Goal: Check status: Check status

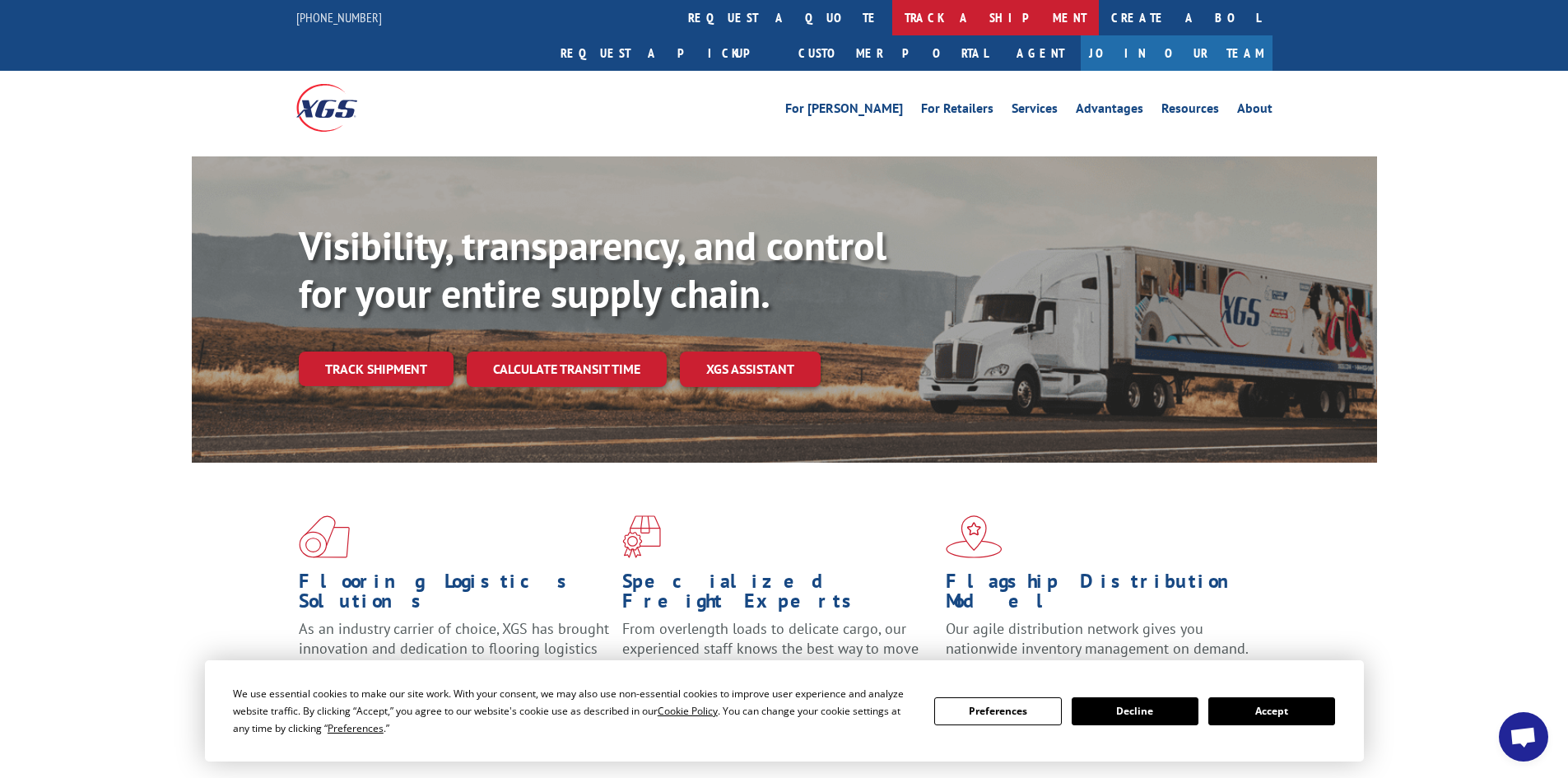
click at [893, 14] on link "track a shipment" at bounding box center [995, 18] width 206 height 36
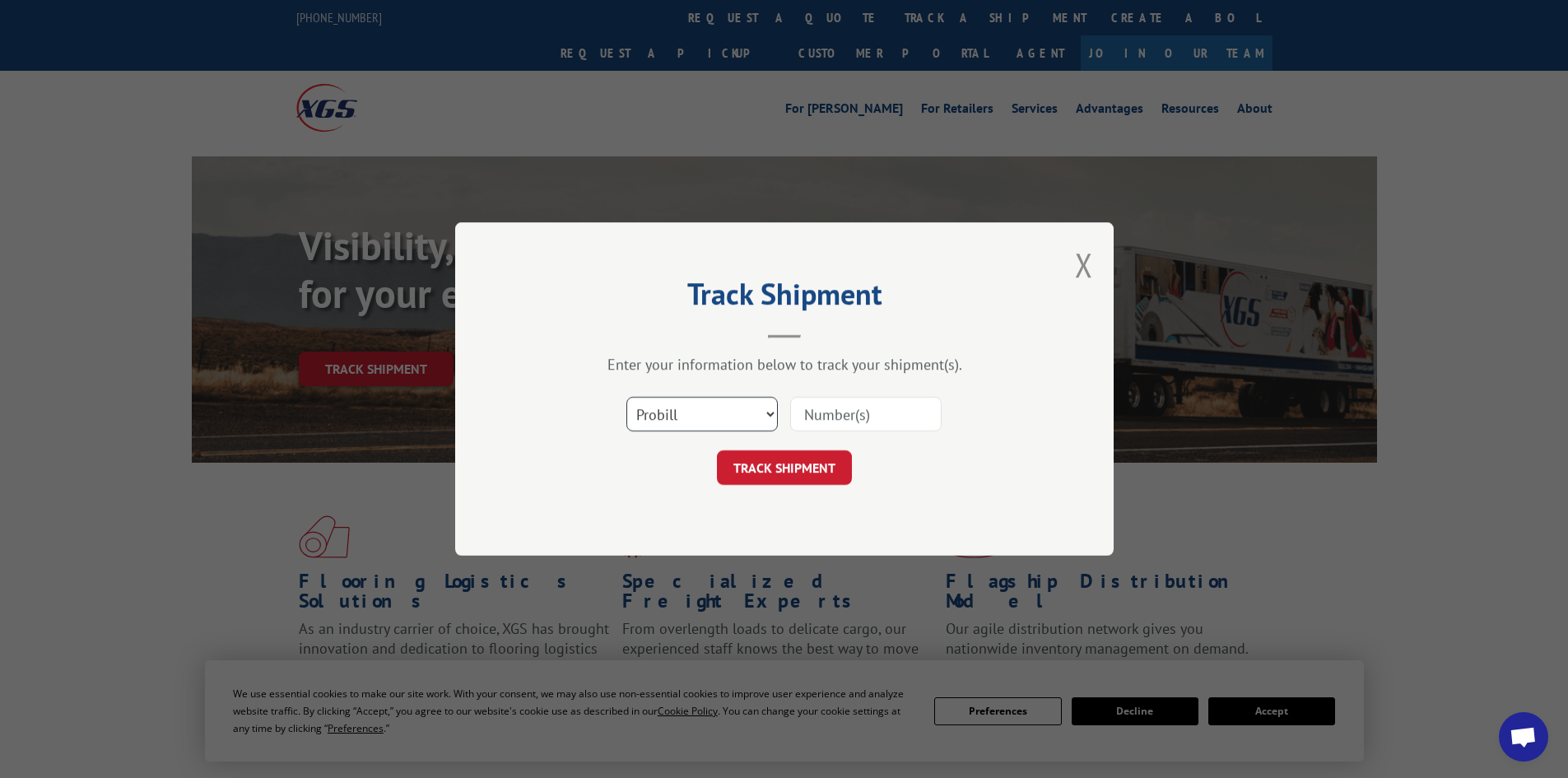
click at [762, 417] on select "Select category... Probill BOL PO" at bounding box center [702, 413] width 152 height 35
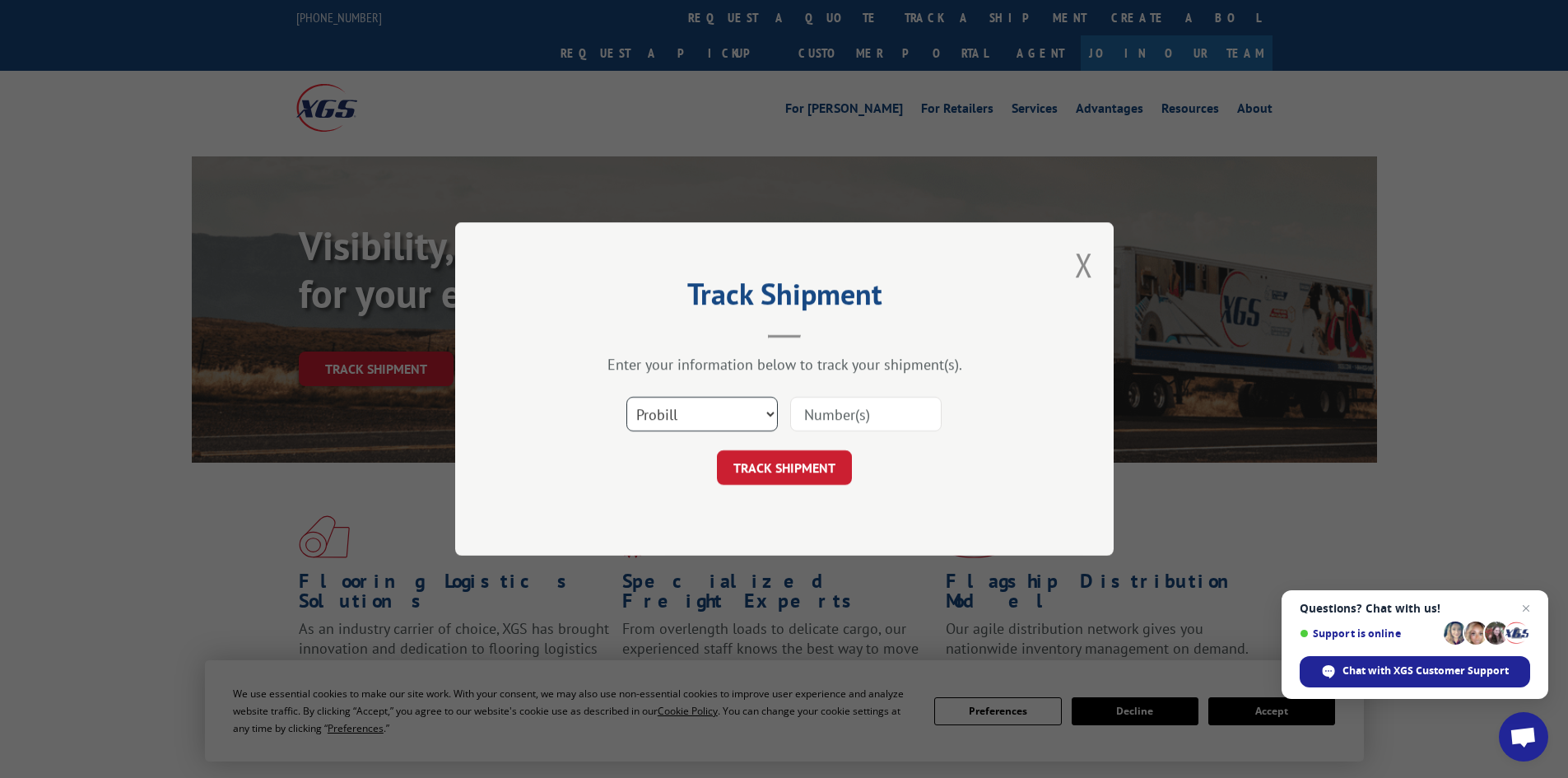
select select "po"
click at [626, 397] on select "Select category... Probill BOL PO" at bounding box center [702, 413] width 152 height 35
click at [839, 413] on input at bounding box center [865, 413] width 152 height 35
paste input "67446882"
type input "67446882"
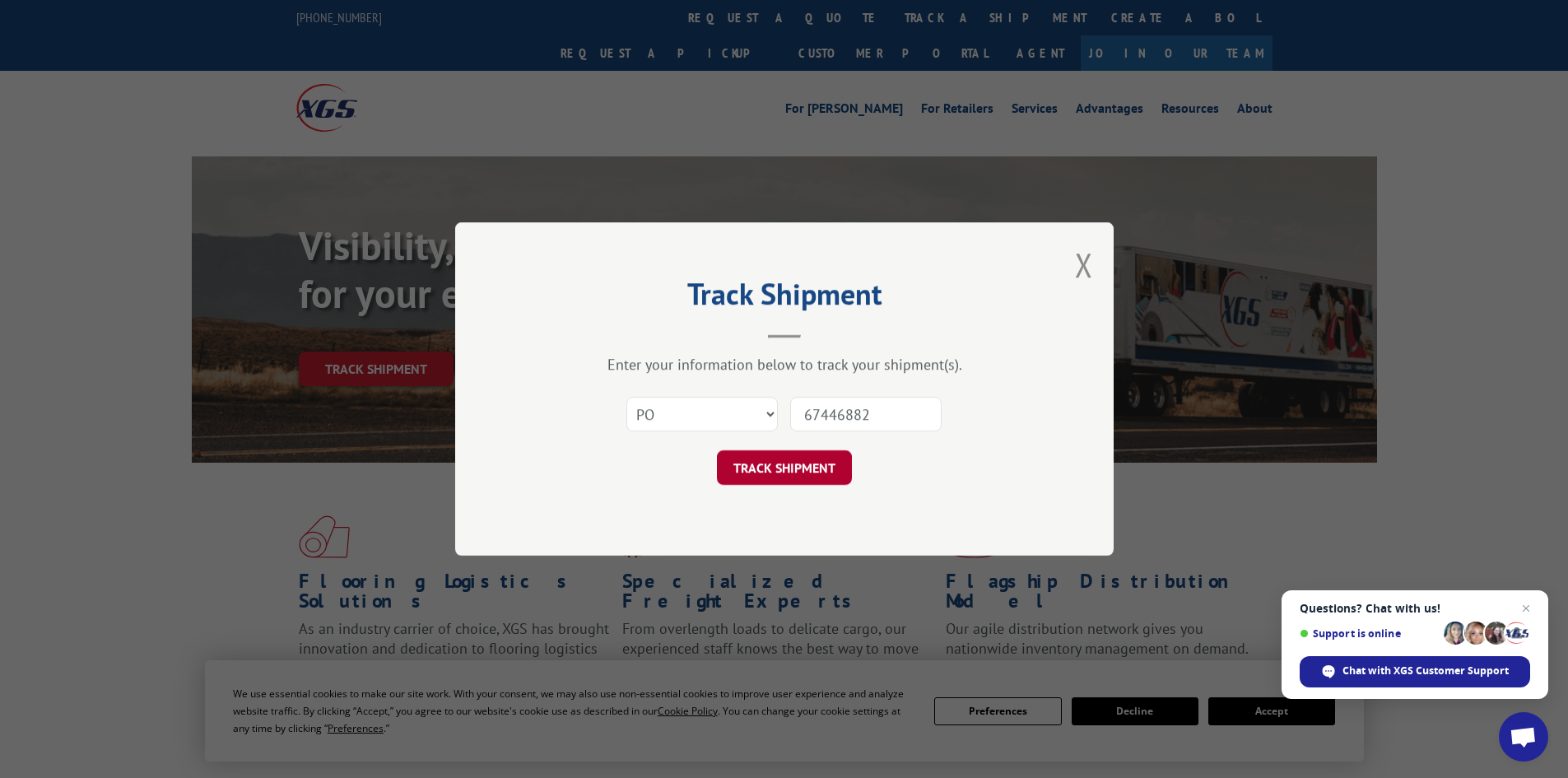
click at [780, 467] on button "TRACK SHIPMENT" at bounding box center [784, 467] width 135 height 35
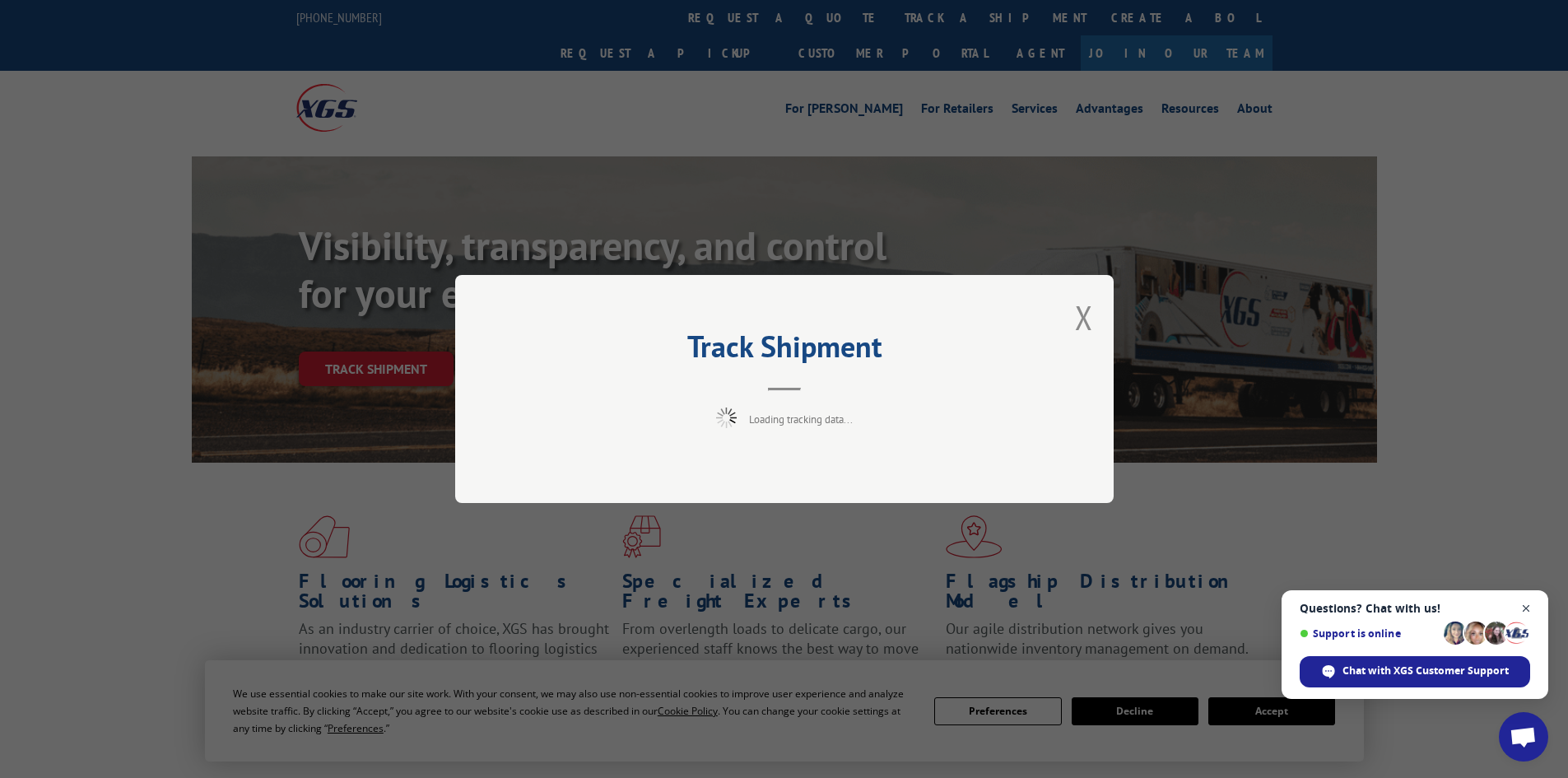
click at [1525, 607] on span "Close chat" at bounding box center [1527, 608] width 21 height 21
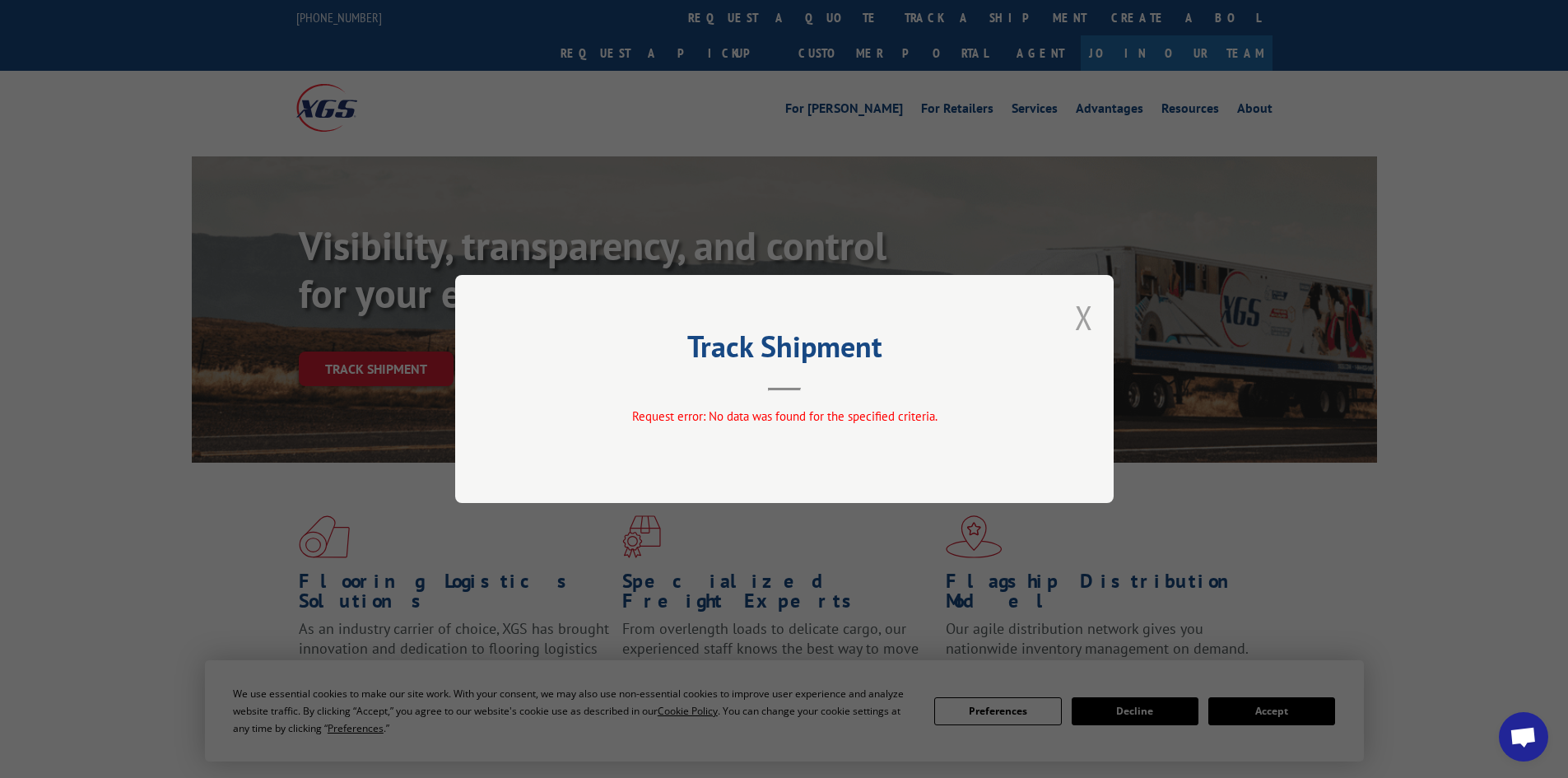
click at [1086, 315] on button "Close modal" at bounding box center [1084, 317] width 18 height 43
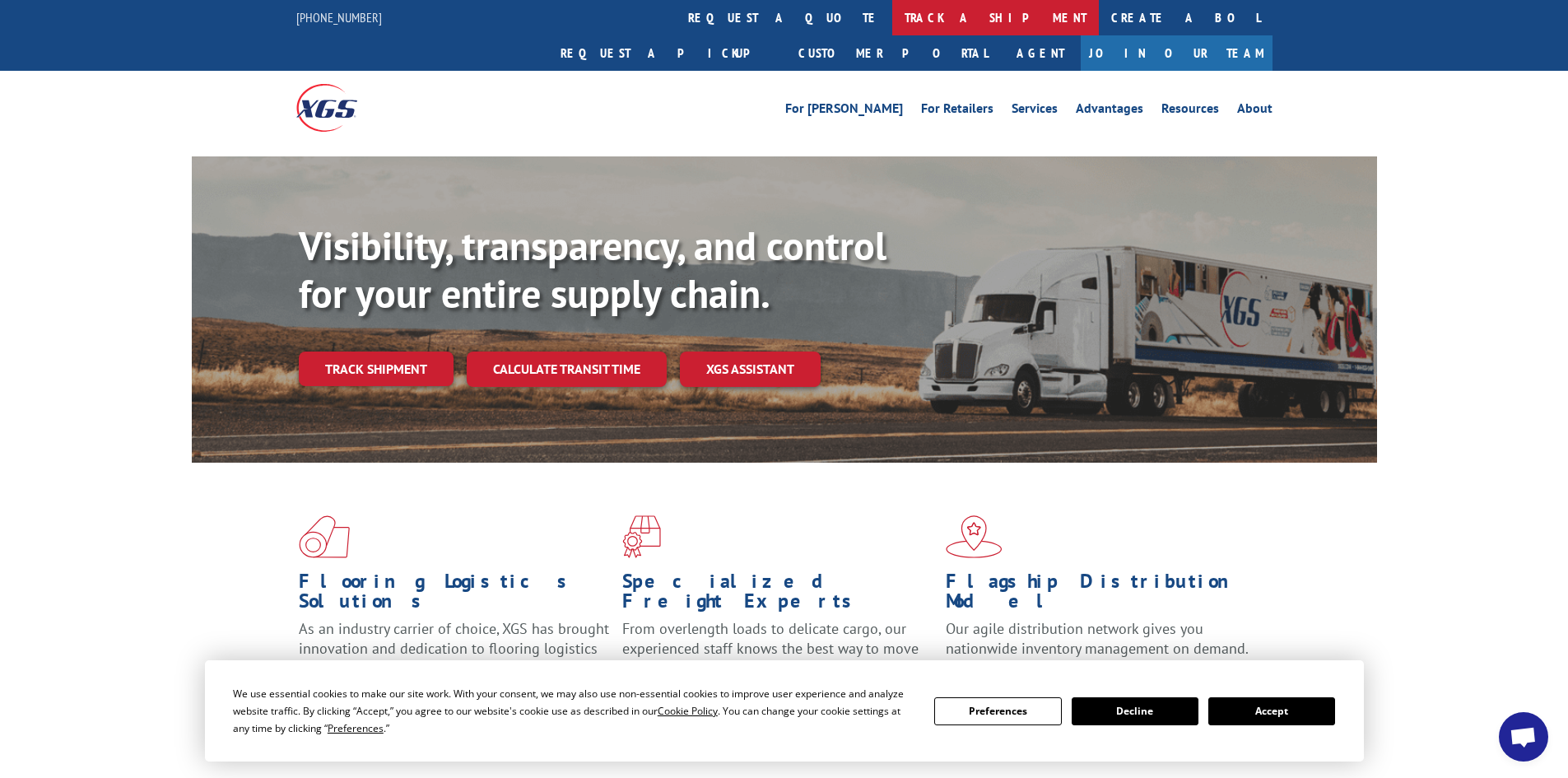
click at [893, 19] on link "track a shipment" at bounding box center [995, 18] width 206 height 36
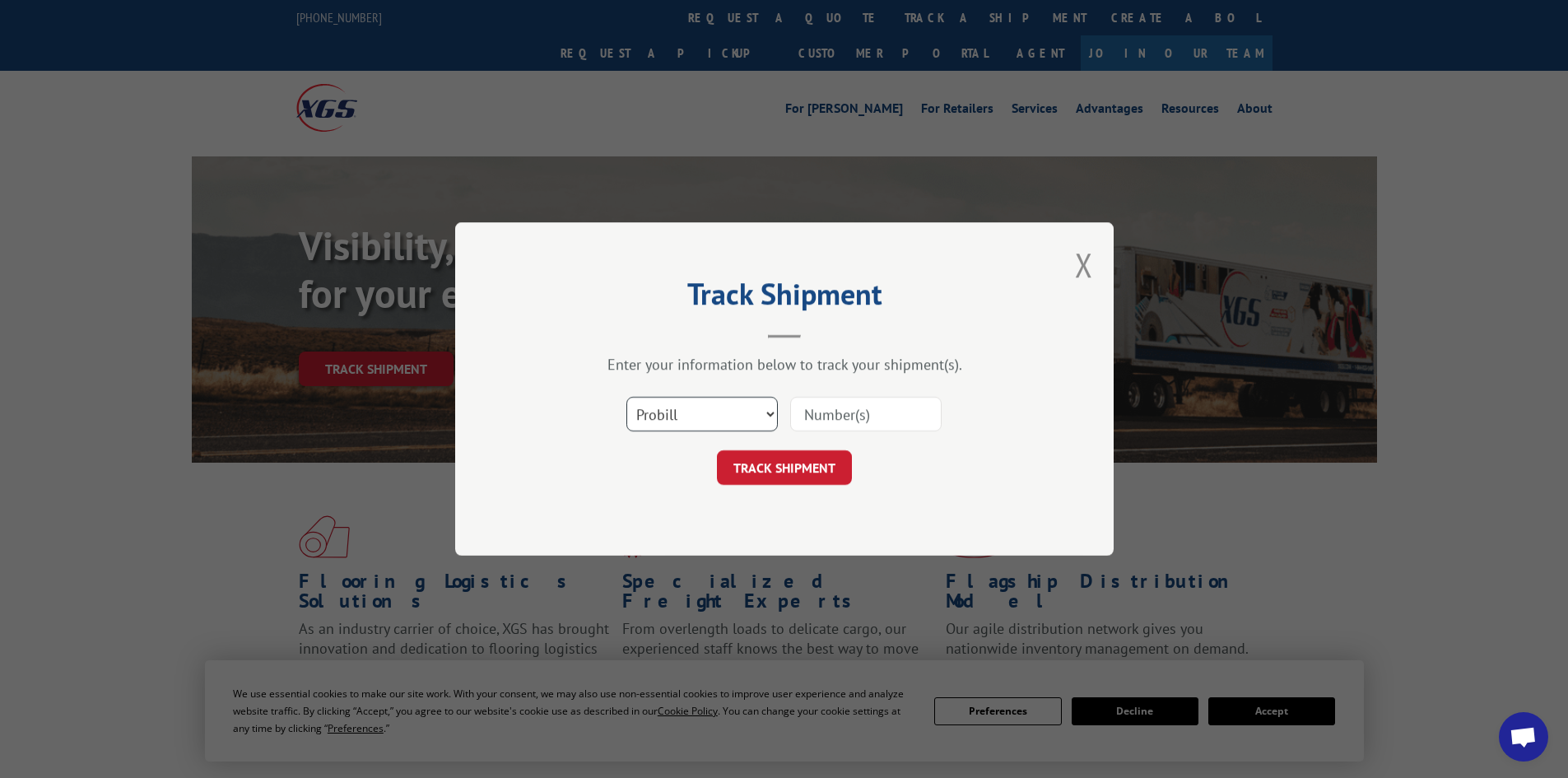
click at [727, 415] on select "Select category... Probill BOL PO" at bounding box center [702, 413] width 152 height 35
select select "po"
click at [626, 397] on select "Select category... Probill BOL PO" at bounding box center [702, 413] width 152 height 35
click at [831, 411] on input at bounding box center [865, 413] width 152 height 35
paste input "67512529"
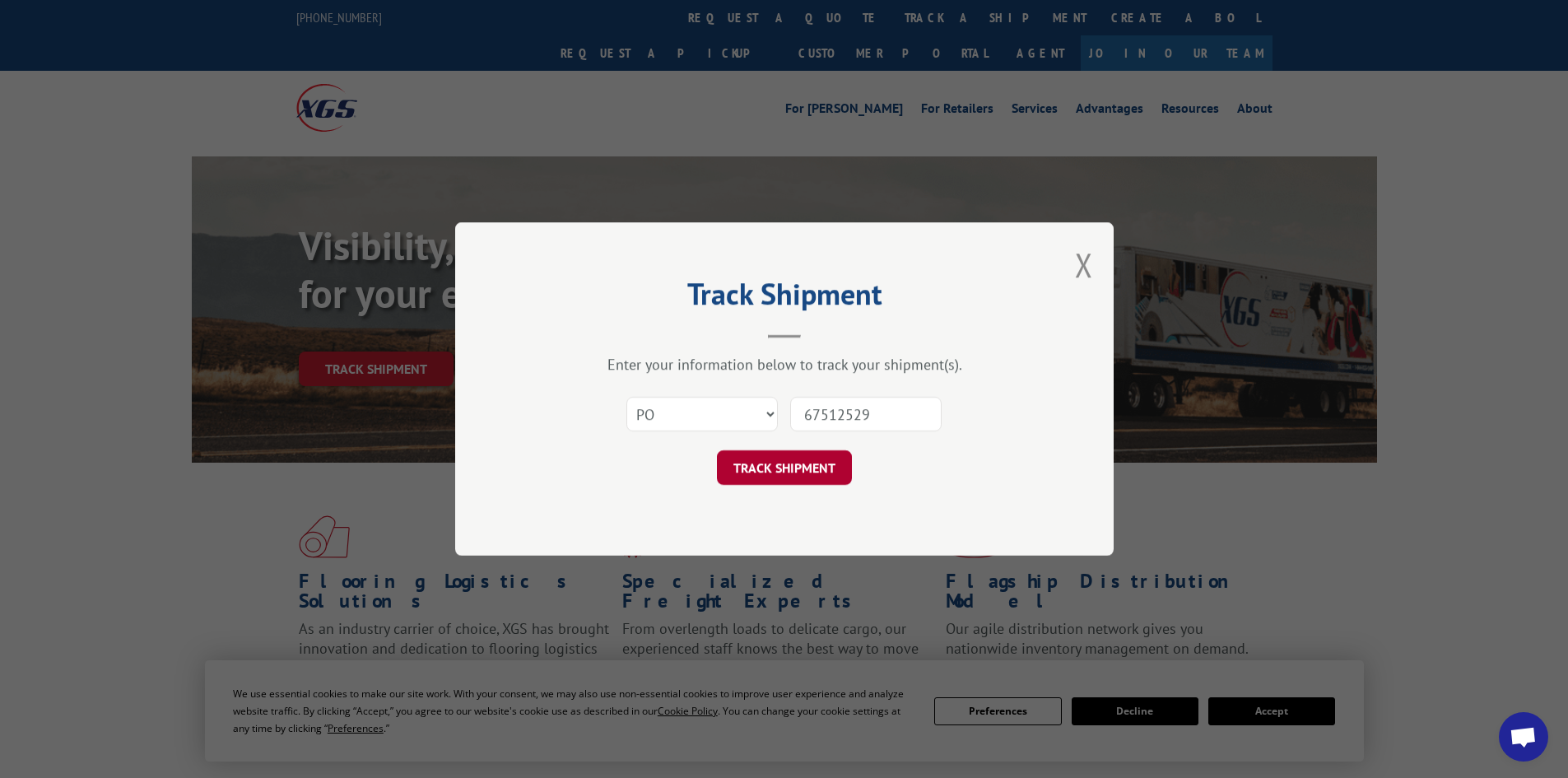
type input "67512529"
click at [755, 464] on button "TRACK SHIPMENT" at bounding box center [784, 467] width 135 height 35
